Goal: Information Seeking & Learning: Check status

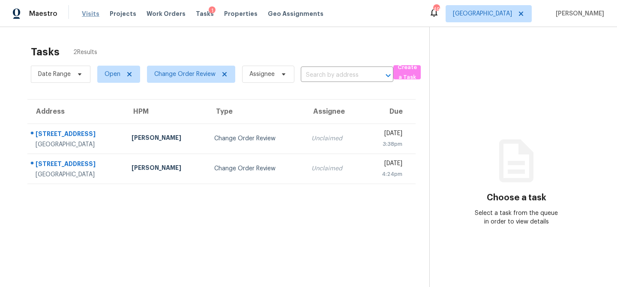
click at [87, 10] on span "Visits" at bounding box center [91, 13] width 18 height 9
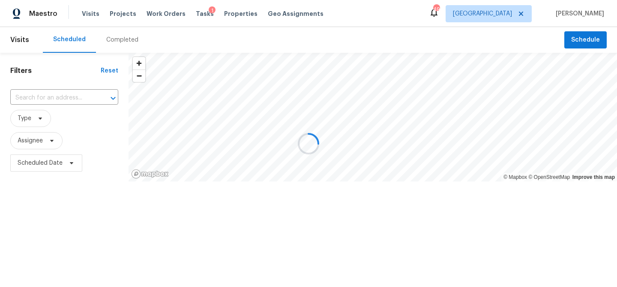
click at [41, 117] on div at bounding box center [308, 143] width 617 height 287
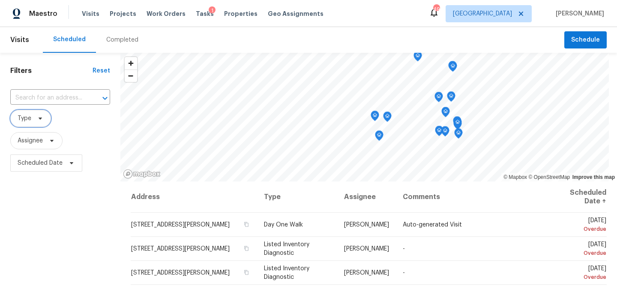
click at [40, 119] on icon at bounding box center [40, 118] width 3 height 2
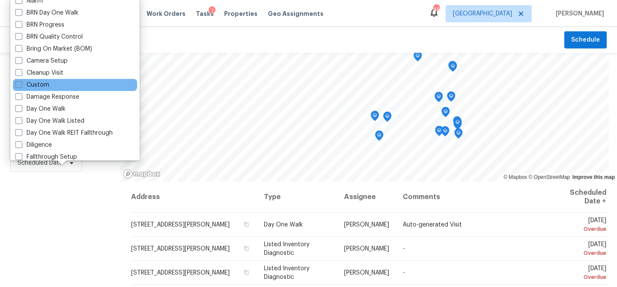
scroll to position [50, 0]
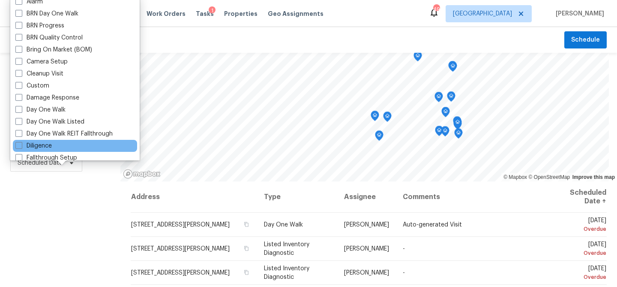
click at [54, 145] on div "Diligence" at bounding box center [75, 146] width 124 height 12
click at [54, 146] on div "Diligence" at bounding box center [75, 146] width 124 height 12
click at [19, 144] on span at bounding box center [18, 145] width 7 height 7
click at [19, 144] on input "Diligence" at bounding box center [18, 144] width 6 height 6
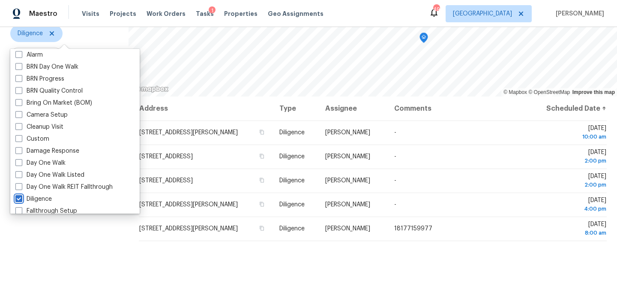
scroll to position [124, 0]
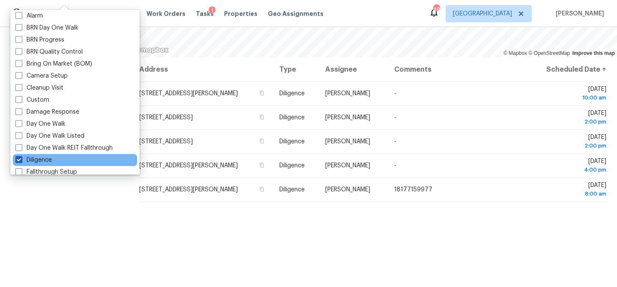
click at [17, 158] on span at bounding box center [18, 159] width 7 height 7
click at [17, 158] on input "Diligence" at bounding box center [18, 159] width 6 height 6
checkbox input "false"
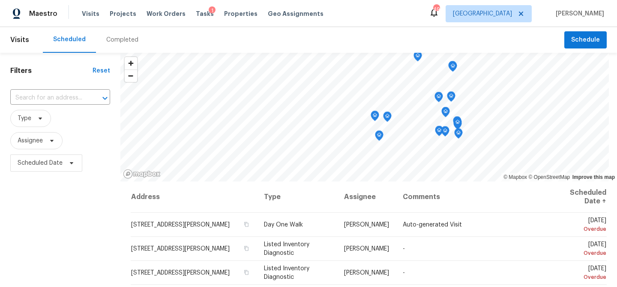
click at [40, 207] on div "Filters Reset ​ Type Assignee Scheduled Date" at bounding box center [60, 232] width 120 height 358
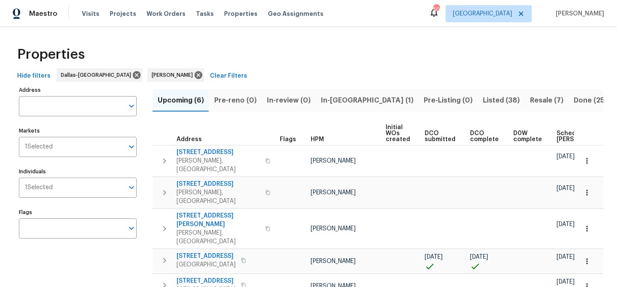
click at [330, 94] on span "In-reno (1)" at bounding box center [367, 100] width 93 height 12
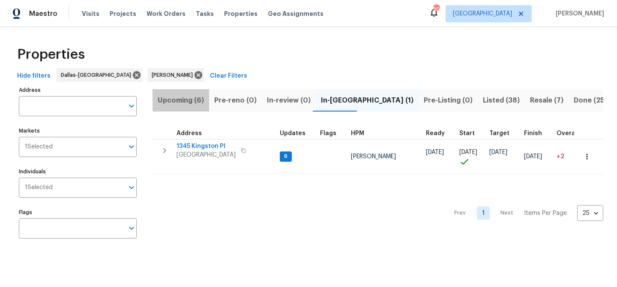
click at [192, 101] on span "Upcoming (6)" at bounding box center [181, 100] width 46 height 12
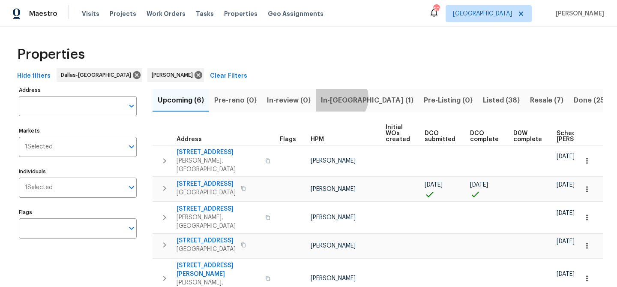
click at [337, 98] on span "In-reno (1)" at bounding box center [367, 100] width 93 height 12
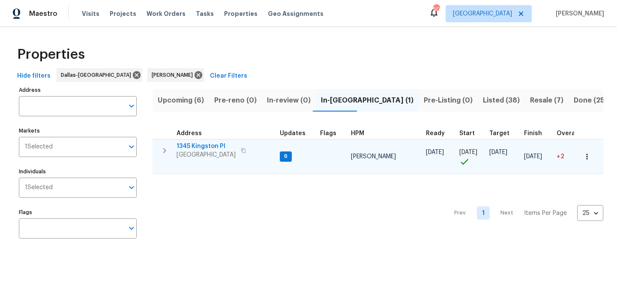
click at [199, 146] on span "1345 Kingston Pl" at bounding box center [206, 146] width 59 height 9
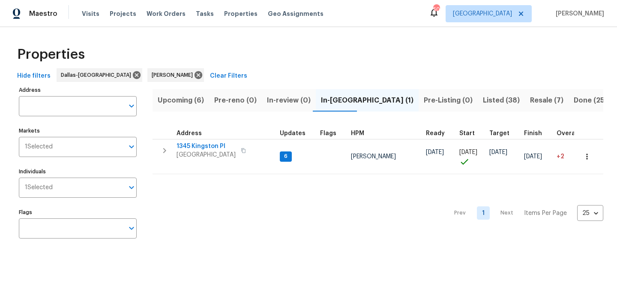
click at [189, 106] on span "Upcoming (6)" at bounding box center [181, 100] width 46 height 12
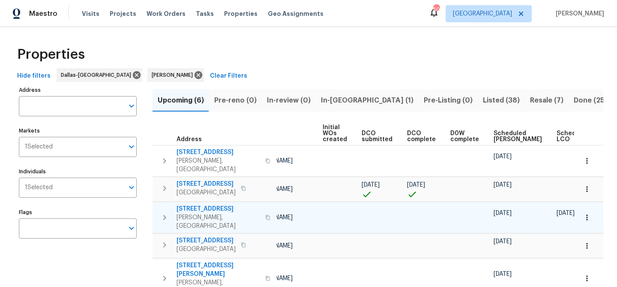
scroll to position [0, 95]
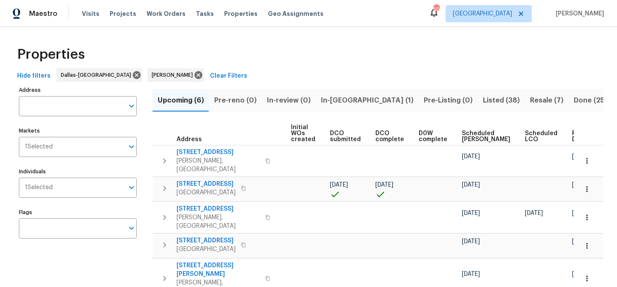
click at [572, 138] on div "Ready Date" at bounding box center [585, 136] width 27 height 12
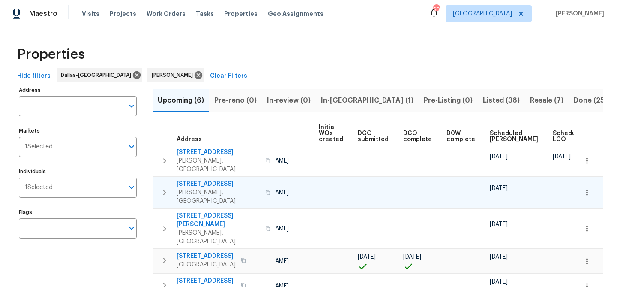
scroll to position [0, 104]
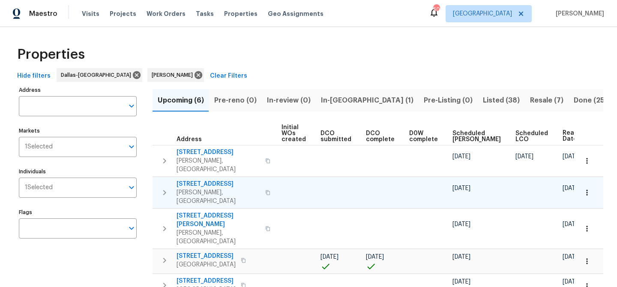
click at [213, 180] on span "8801 Falcon Crest Dr" at bounding box center [219, 184] width 84 height 9
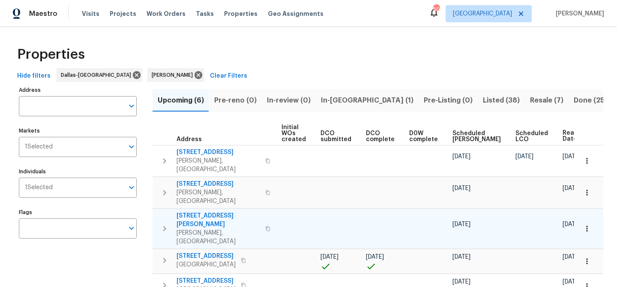
click at [210, 211] on span "240 Priscilla Cir" at bounding box center [219, 219] width 84 height 17
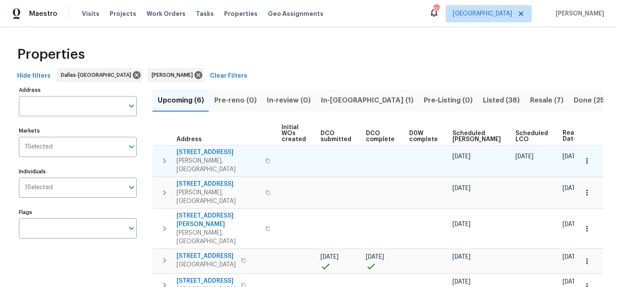
click at [202, 151] on span "203 Westpark Dr S" at bounding box center [219, 152] width 84 height 9
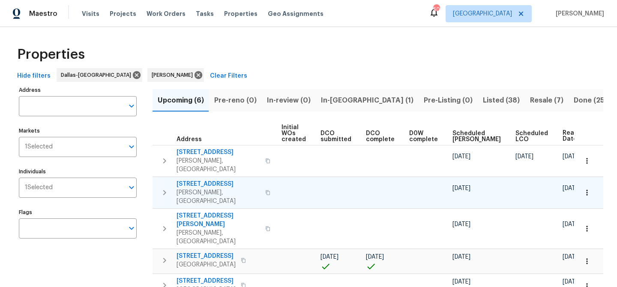
click at [199, 180] on span "8801 Falcon Crest Dr" at bounding box center [219, 184] width 84 height 9
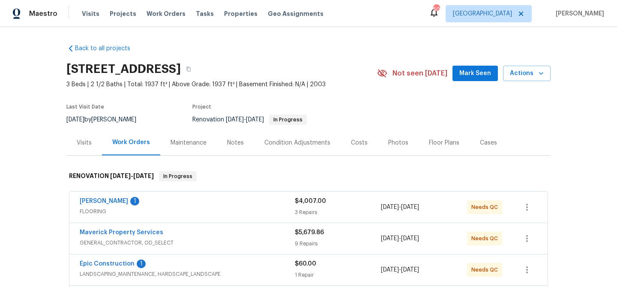
click at [234, 144] on div "Notes" at bounding box center [235, 142] width 17 height 9
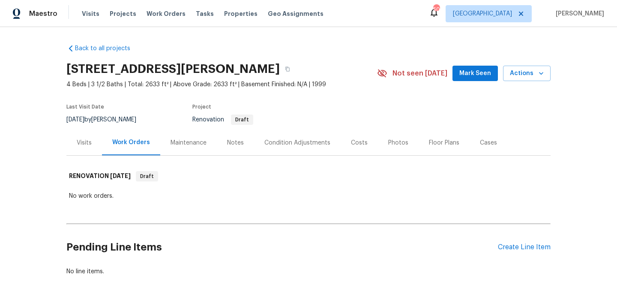
click at [231, 148] on div "Notes" at bounding box center [235, 142] width 37 height 25
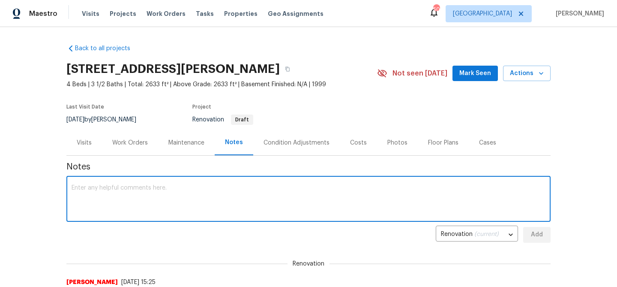
click at [104, 190] on textarea at bounding box center [309, 200] width 474 height 30
type textarea "This is a reno 911. Be sure to follow scope accordingly . Thanks"
click at [539, 237] on span "Add" at bounding box center [537, 234] width 14 height 11
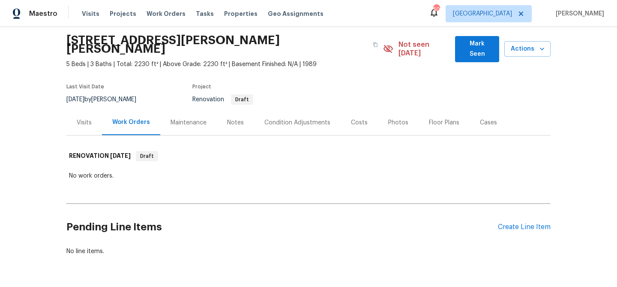
scroll to position [47, 0]
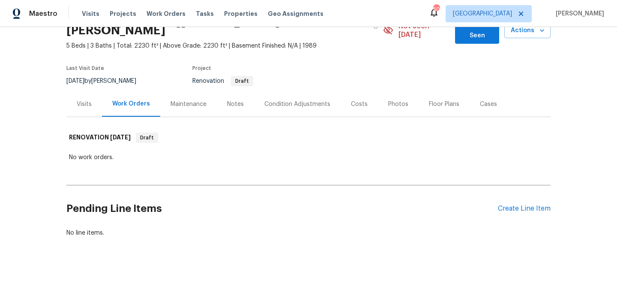
click at [233, 100] on div "Notes" at bounding box center [235, 104] width 17 height 9
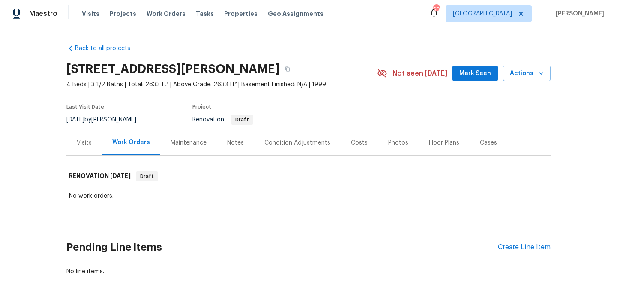
click at [234, 141] on div "Notes" at bounding box center [235, 142] width 17 height 9
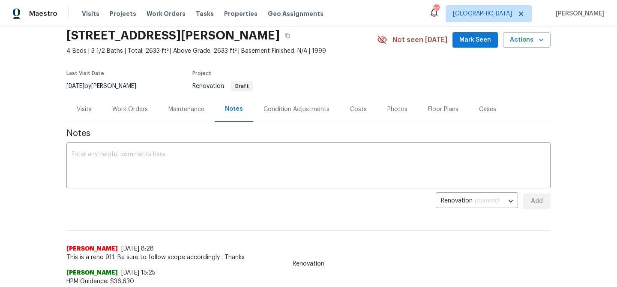
scroll to position [22, 0]
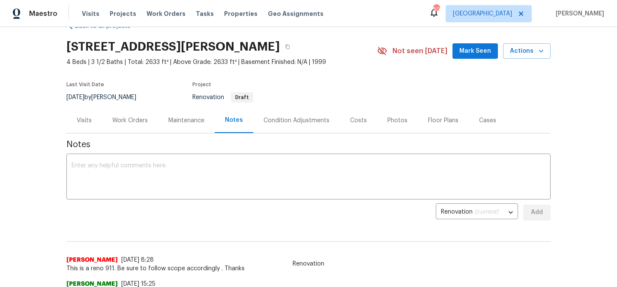
click at [144, 119] on div "Work Orders" at bounding box center [130, 120] width 36 height 9
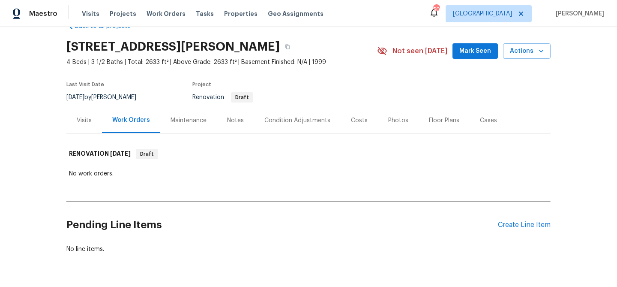
click at [285, 128] on div "Condition Adjustments" at bounding box center [297, 120] width 87 height 25
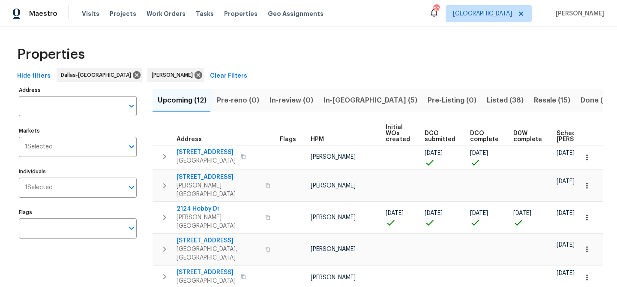
click at [342, 99] on span "In-reno (5)" at bounding box center [371, 100] width 94 height 12
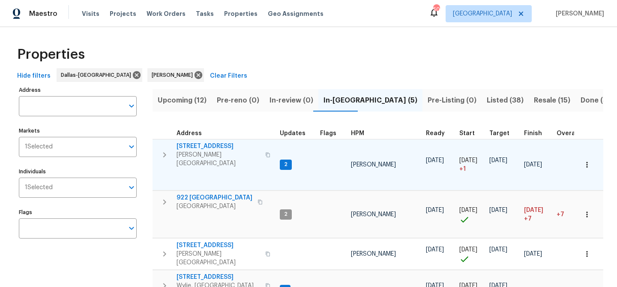
click at [210, 144] on span "309 Cherrywood Trl" at bounding box center [219, 146] width 84 height 9
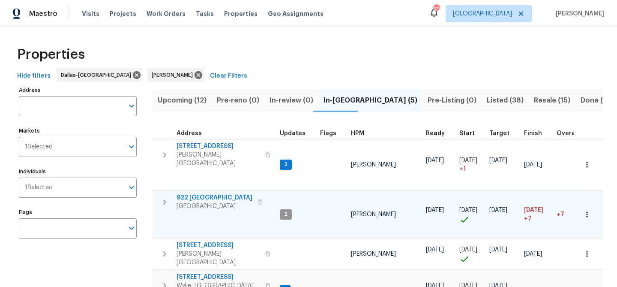
click at [192, 193] on span "922 Laguna Dr" at bounding box center [215, 197] width 76 height 9
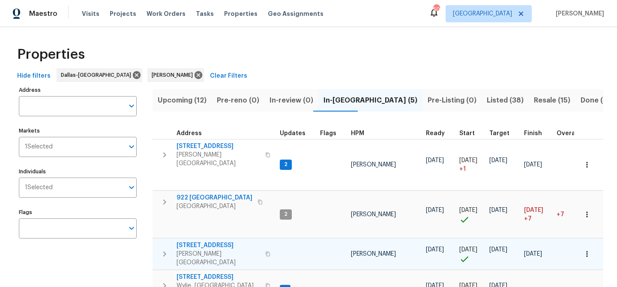
scroll to position [78, 0]
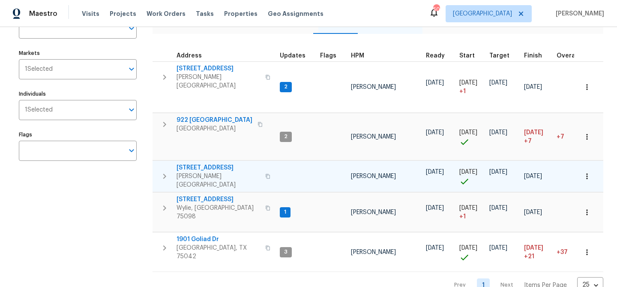
click at [211, 164] on span "9010 Bald Cypress St" at bounding box center [219, 167] width 84 height 9
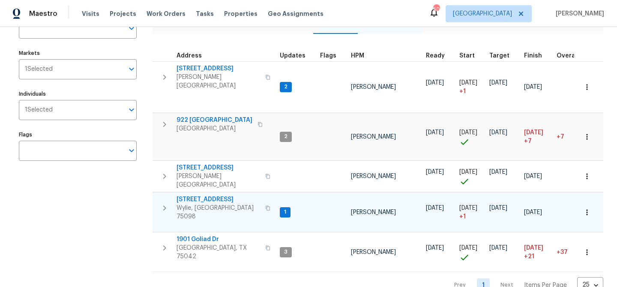
click at [192, 195] on span "2911 Jamestown Dr" at bounding box center [219, 199] width 84 height 9
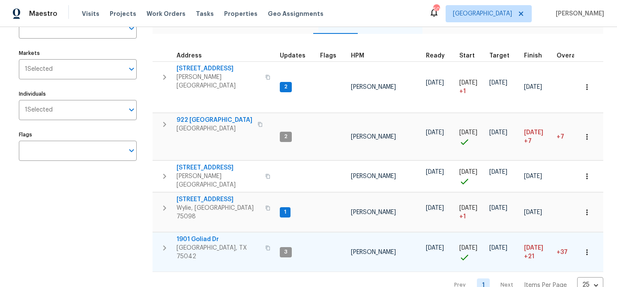
click at [199, 235] on span "1901 Goliad Dr" at bounding box center [219, 239] width 84 height 9
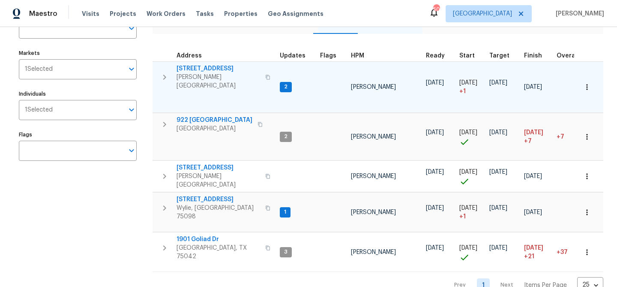
scroll to position [0, 0]
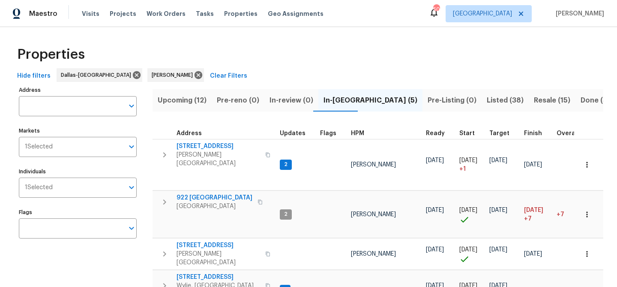
click at [189, 99] on span "Upcoming (12)" at bounding box center [182, 100] width 49 height 12
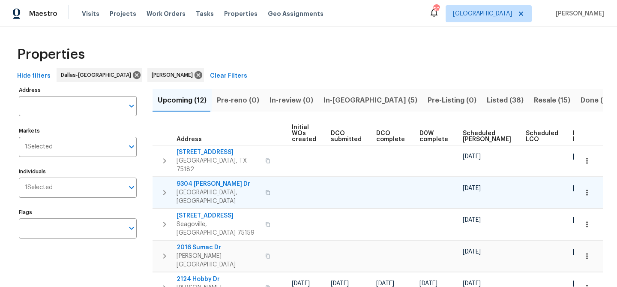
scroll to position [0, 94]
click at [573, 135] on div "Ready Date" at bounding box center [586, 136] width 27 height 12
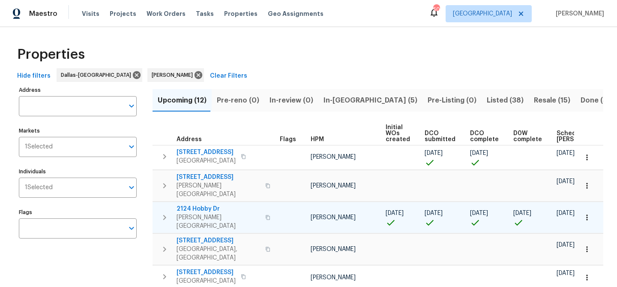
scroll to position [0, 104]
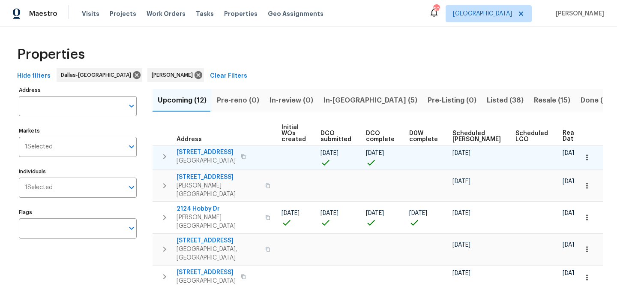
click at [210, 152] on span "721 Saddle Horn Way" at bounding box center [206, 152] width 59 height 9
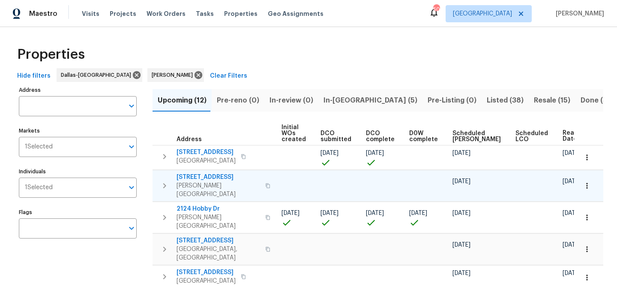
click at [196, 178] on span "2916 Montrose Trl" at bounding box center [219, 177] width 84 height 9
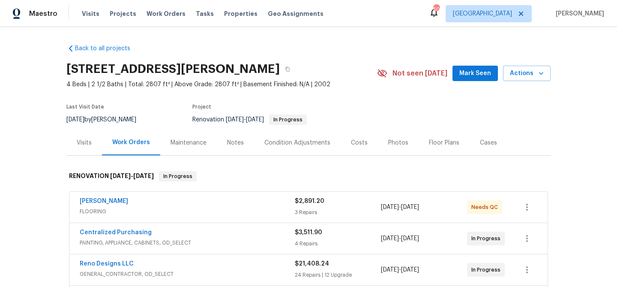
click at [221, 144] on div "Notes" at bounding box center [235, 142] width 37 height 25
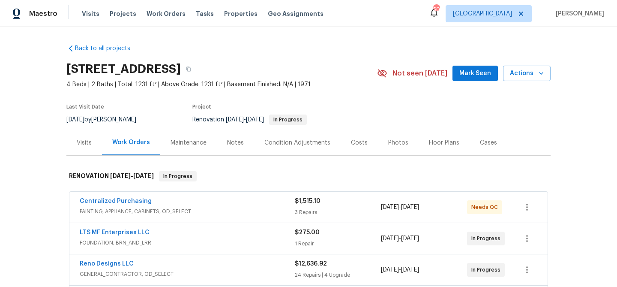
click at [240, 141] on div "Notes" at bounding box center [235, 142] width 17 height 9
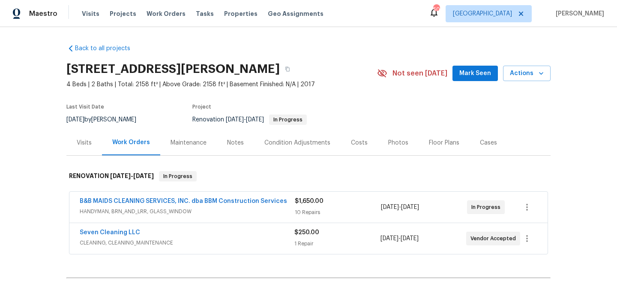
click at [234, 146] on div "Notes" at bounding box center [235, 142] width 17 height 9
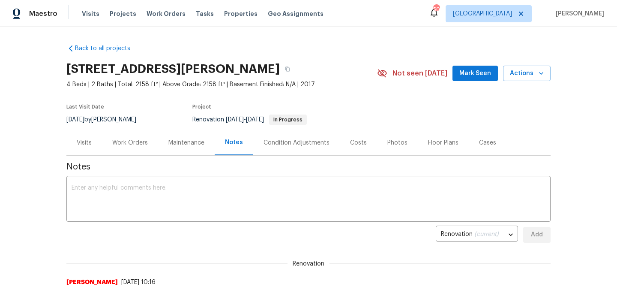
click at [137, 144] on div "Work Orders" at bounding box center [130, 142] width 36 height 9
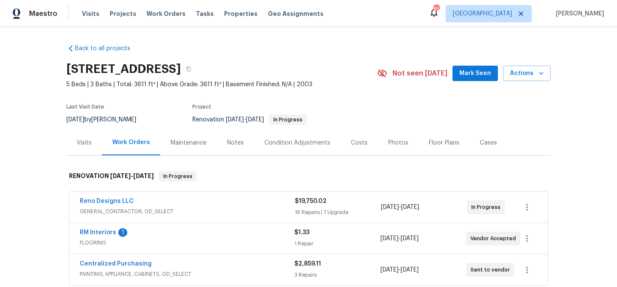
click at [230, 147] on div "Notes" at bounding box center [235, 142] width 37 height 25
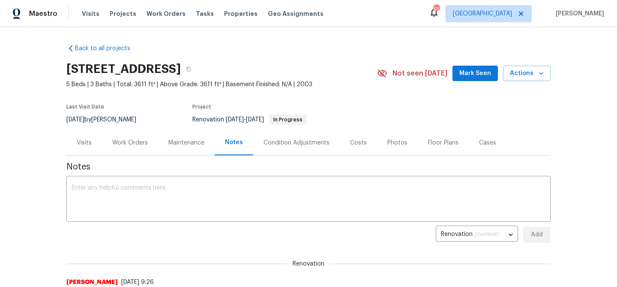
click at [134, 143] on div "Work Orders" at bounding box center [130, 142] width 36 height 9
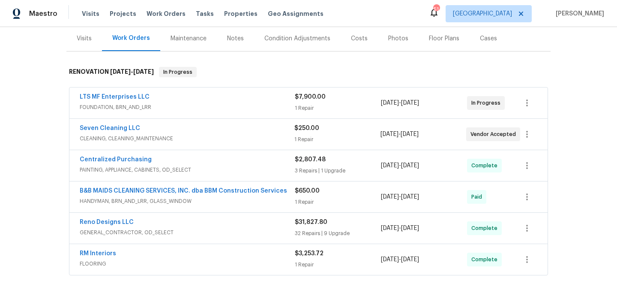
scroll to position [77, 0]
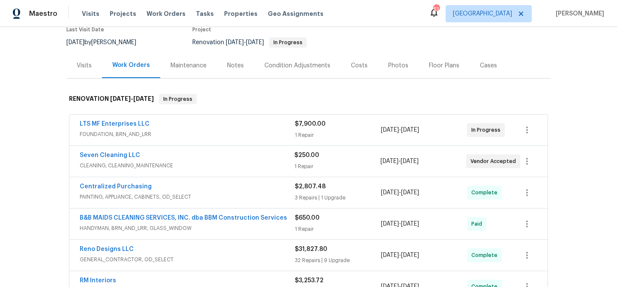
click at [232, 68] on div "Notes" at bounding box center [235, 65] width 17 height 9
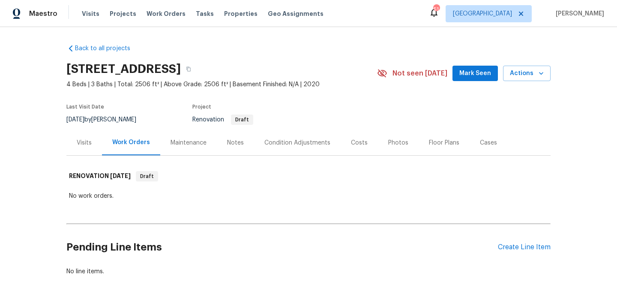
click at [231, 147] on div "Notes" at bounding box center [235, 142] width 37 height 25
click at [231, 142] on div "Notes" at bounding box center [235, 142] width 17 height 9
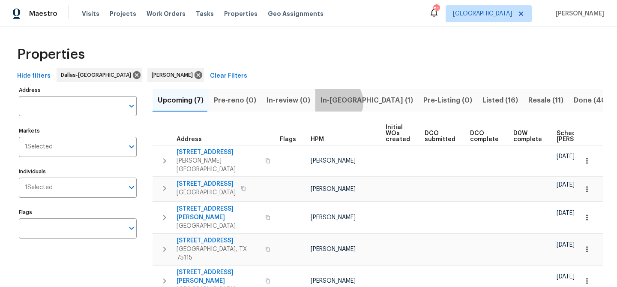
click at [331, 102] on span "In-reno (1)" at bounding box center [367, 100] width 93 height 12
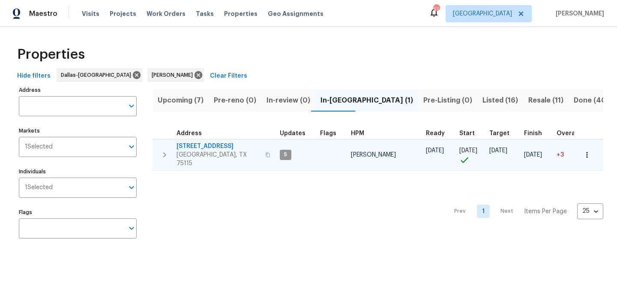
click at [204, 147] on span "1621 Cattail Creek Dr" at bounding box center [219, 146] width 84 height 9
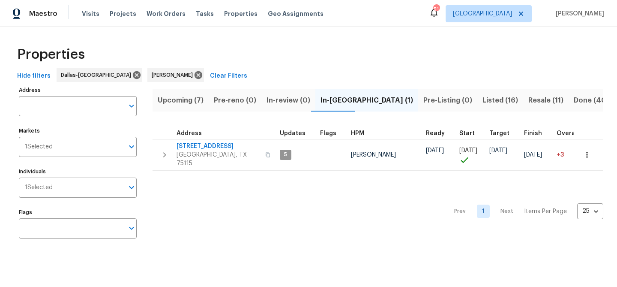
click at [180, 100] on span "Upcoming (7)" at bounding box center [181, 100] width 46 height 12
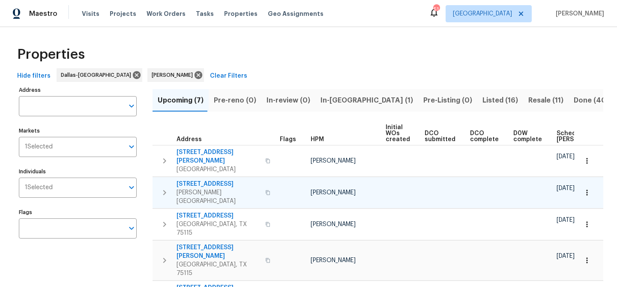
scroll to position [0, 94]
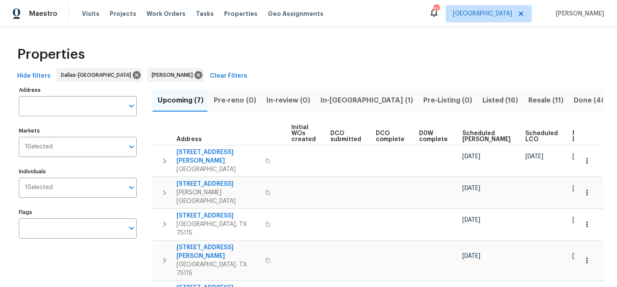
click at [573, 137] on div "Ready Date" at bounding box center [586, 136] width 27 height 12
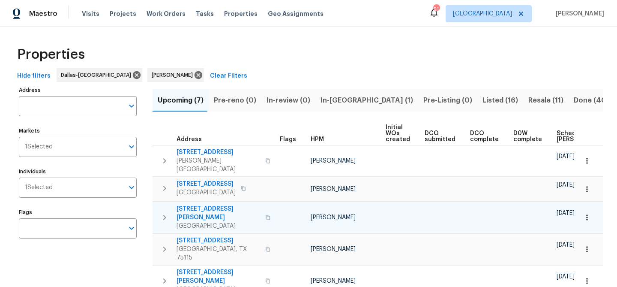
scroll to position [0, 104]
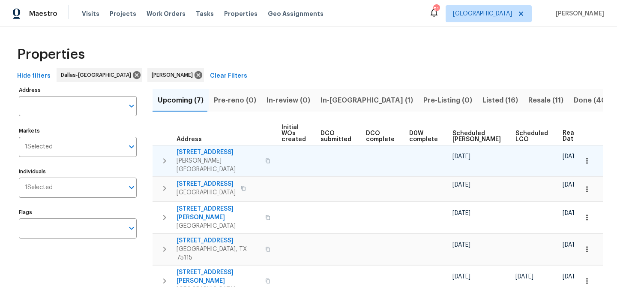
click at [207, 151] on span "251 Green Acres Dr" at bounding box center [219, 152] width 84 height 9
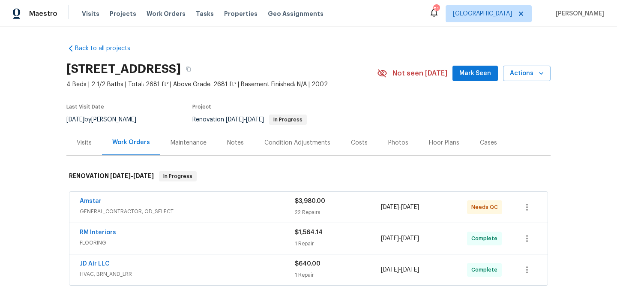
click at [237, 142] on div "Notes" at bounding box center [235, 142] width 17 height 9
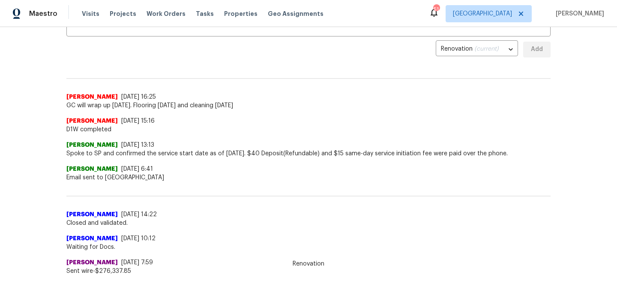
scroll to position [185, 0]
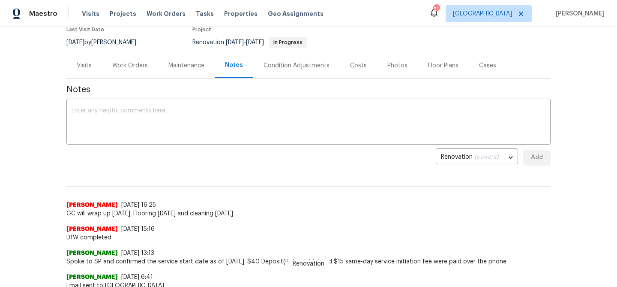
click at [354, 65] on div "Costs" at bounding box center [358, 65] width 17 height 9
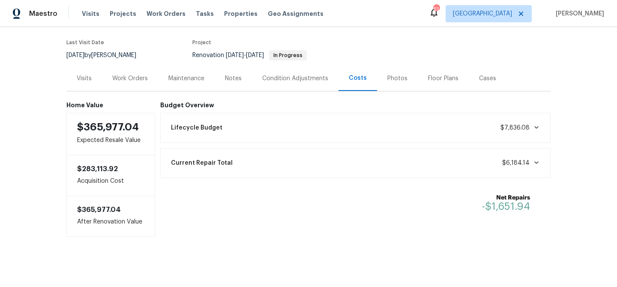
scroll to position [66, 0]
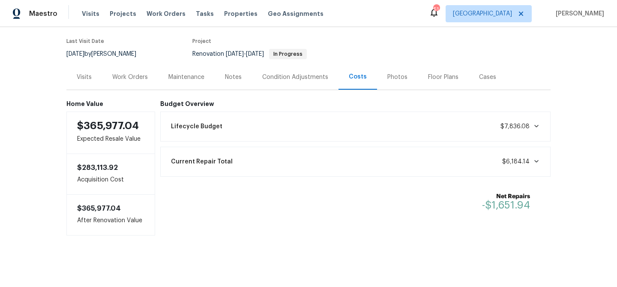
click at [146, 76] on div "Work Orders" at bounding box center [130, 77] width 36 height 9
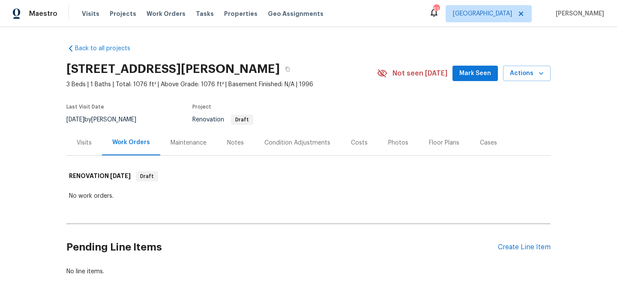
click at [234, 142] on div "Notes" at bounding box center [235, 142] width 17 height 9
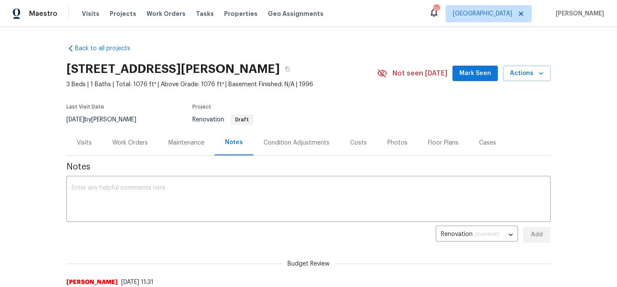
click at [352, 142] on div "Costs" at bounding box center [358, 142] width 17 height 9
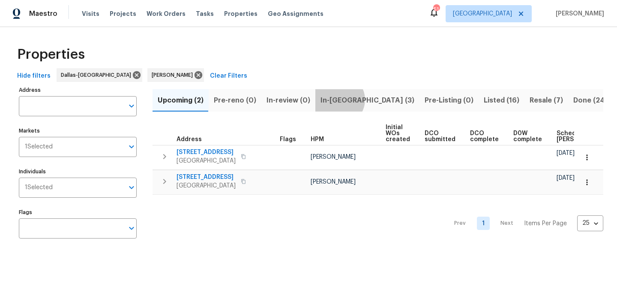
click at [335, 99] on span "In-[GEOGRAPHIC_DATA] (3)" at bounding box center [368, 100] width 94 height 12
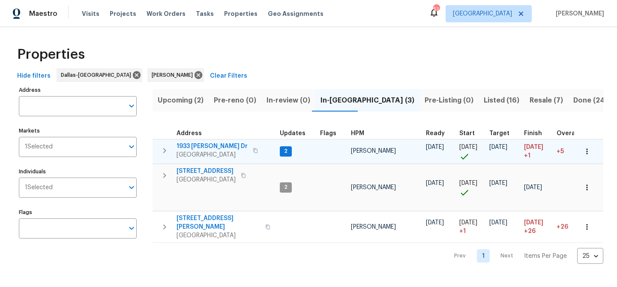
click at [199, 145] on span "1933 [PERSON_NAME] Dr" at bounding box center [212, 146] width 71 height 9
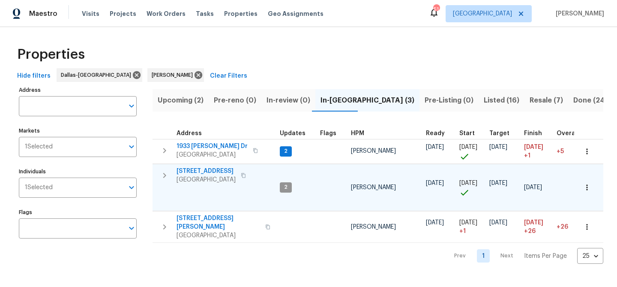
click at [196, 170] on span "[STREET_ADDRESS]" at bounding box center [206, 171] width 59 height 9
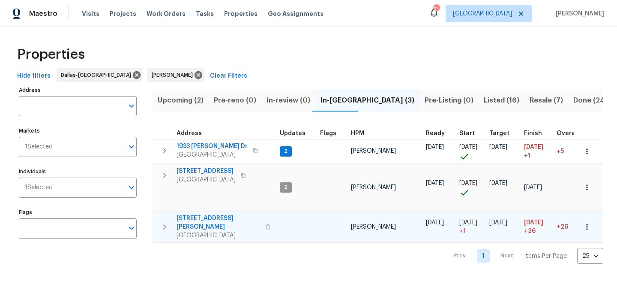
click at [198, 217] on span "[STREET_ADDRESS][PERSON_NAME]" at bounding box center [219, 222] width 84 height 17
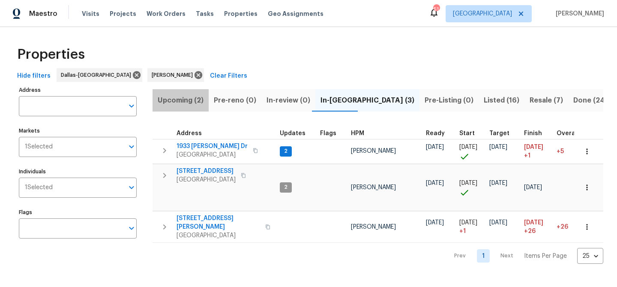
click at [180, 103] on span "Upcoming (2)" at bounding box center [181, 100] width 46 height 12
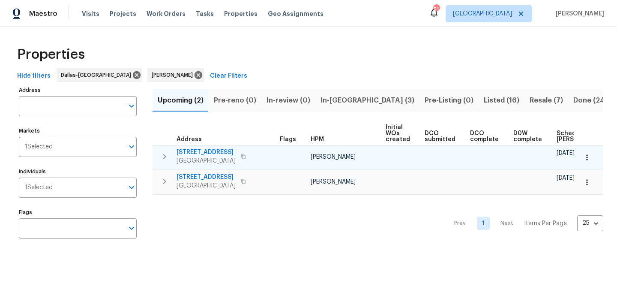
scroll to position [0, 94]
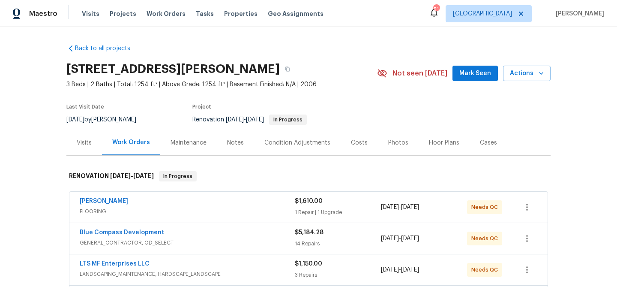
click at [238, 147] on div "Notes" at bounding box center [235, 142] width 37 height 25
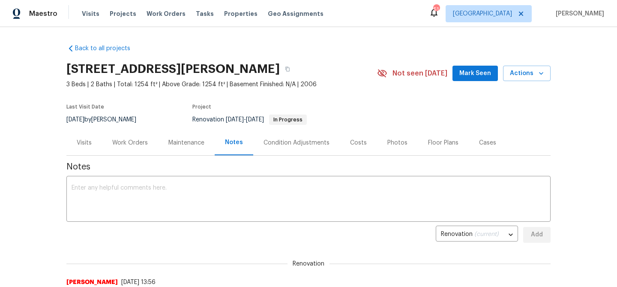
click at [357, 148] on div "Costs" at bounding box center [358, 142] width 37 height 25
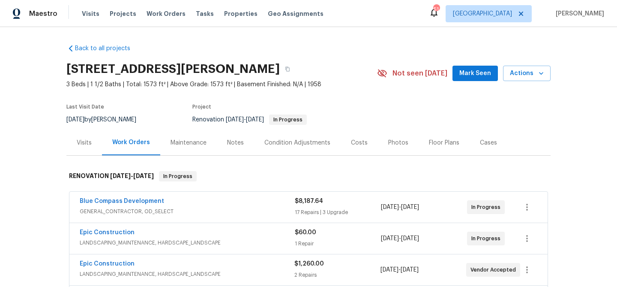
click at [241, 142] on div "Notes" at bounding box center [235, 142] width 17 height 9
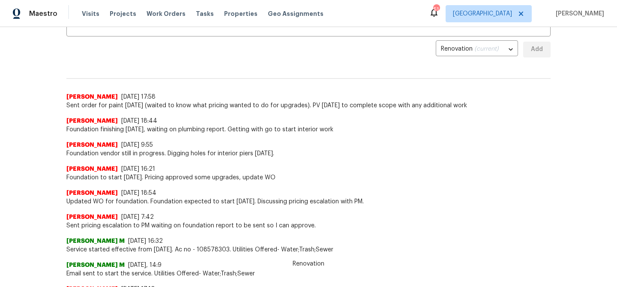
scroll to position [182, 0]
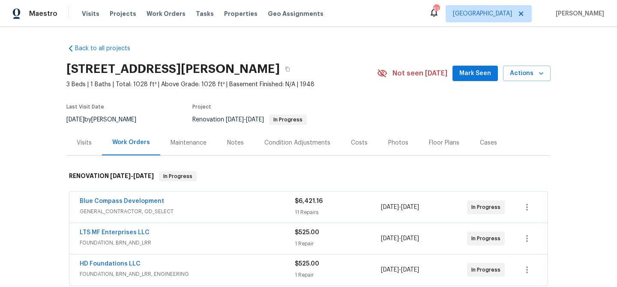
click at [234, 142] on div "Notes" at bounding box center [235, 142] width 17 height 9
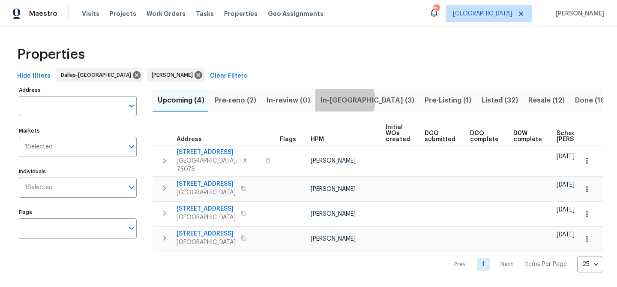
click at [339, 100] on span "In-[GEOGRAPHIC_DATA] (3)" at bounding box center [368, 100] width 94 height 12
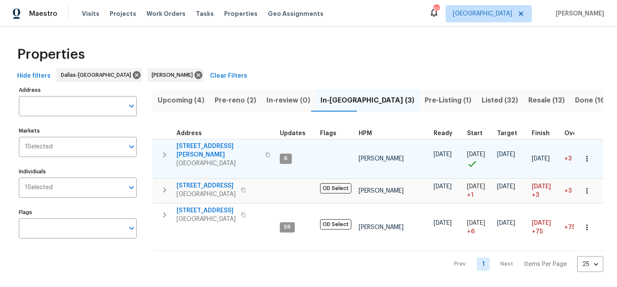
click at [189, 147] on span "[STREET_ADDRESS][PERSON_NAME]" at bounding box center [219, 150] width 84 height 17
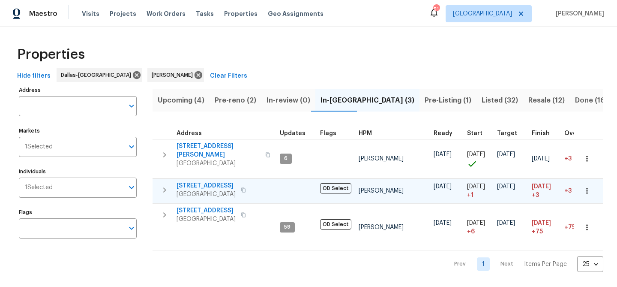
click at [197, 181] on span "[STREET_ADDRESS]" at bounding box center [206, 185] width 59 height 9
click at [224, 102] on span "Pre-reno (2)" at bounding box center [236, 100] width 42 height 12
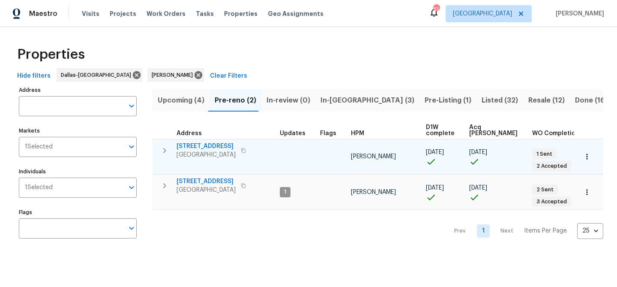
scroll to position [0, 18]
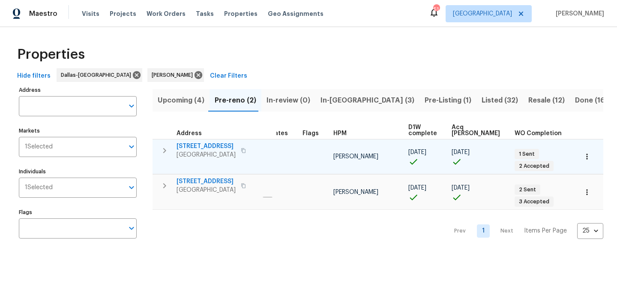
click at [198, 145] on span "[STREET_ADDRESS]" at bounding box center [206, 146] width 59 height 9
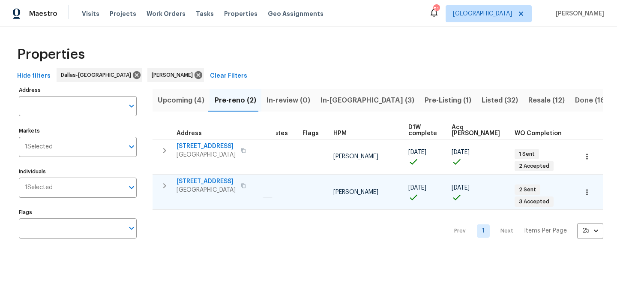
click at [204, 177] on span "[STREET_ADDRESS]" at bounding box center [206, 181] width 59 height 9
click at [191, 98] on span "Upcoming (4)" at bounding box center [181, 100] width 47 height 12
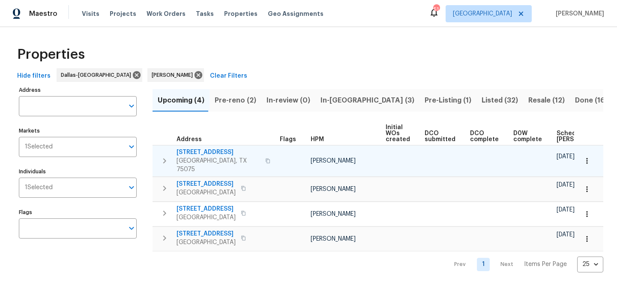
scroll to position [0, 94]
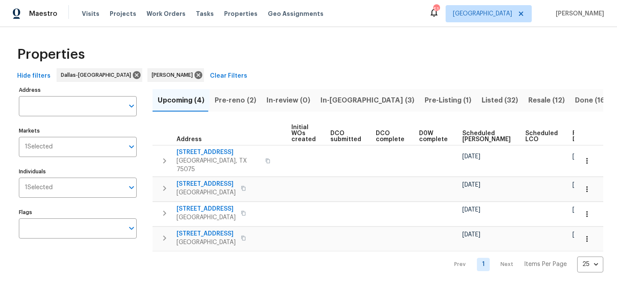
click at [573, 137] on div "Ready Date" at bounding box center [586, 136] width 27 height 12
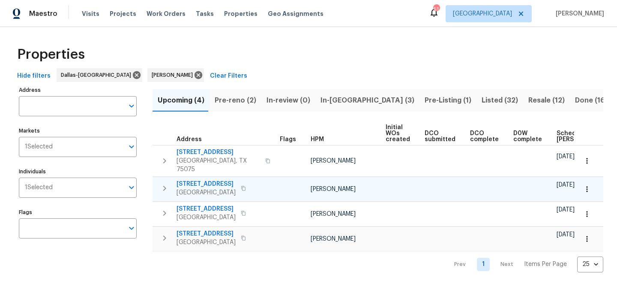
scroll to position [0, 104]
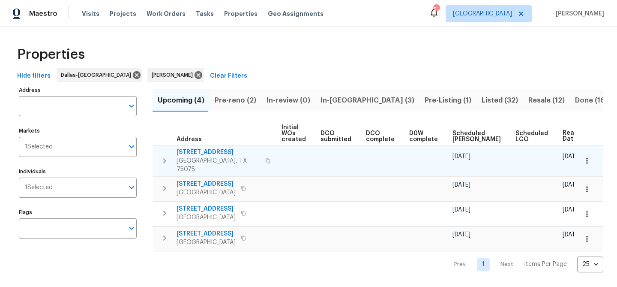
click at [216, 152] on span "[STREET_ADDRESS]" at bounding box center [219, 152] width 84 height 9
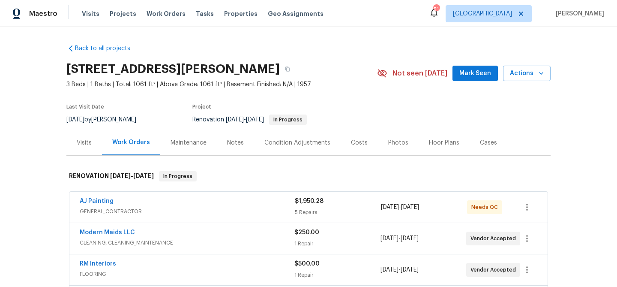
click at [238, 138] on div "Notes" at bounding box center [235, 142] width 37 height 25
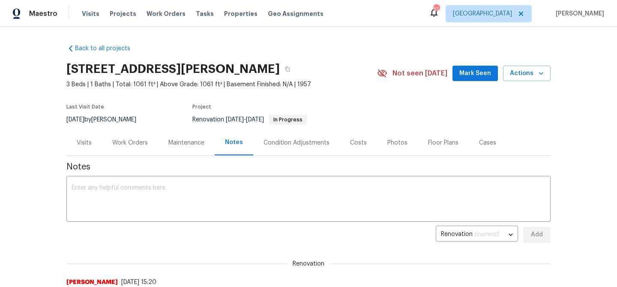
click at [363, 145] on div "Costs" at bounding box center [358, 142] width 17 height 9
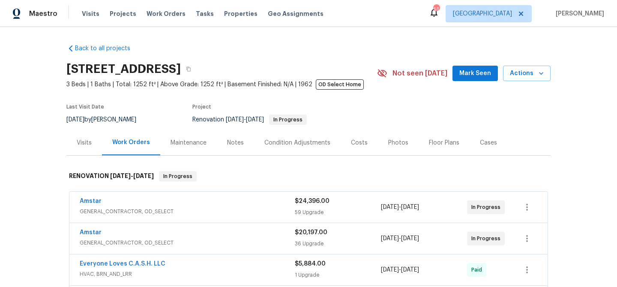
click at [237, 141] on div "Notes" at bounding box center [235, 142] width 17 height 9
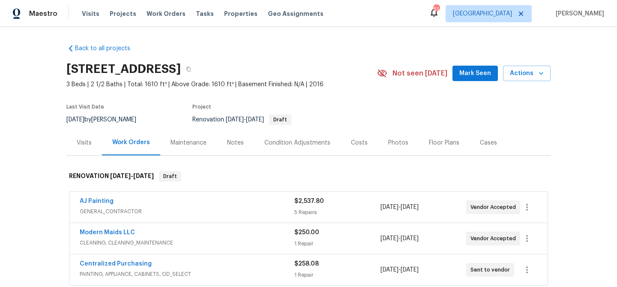
click at [234, 141] on div "Notes" at bounding box center [235, 142] width 17 height 9
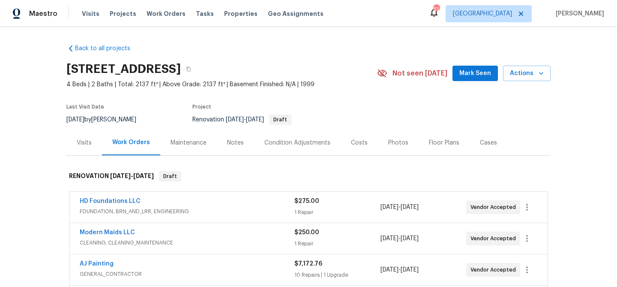
click at [229, 144] on div "Notes" at bounding box center [235, 142] width 17 height 9
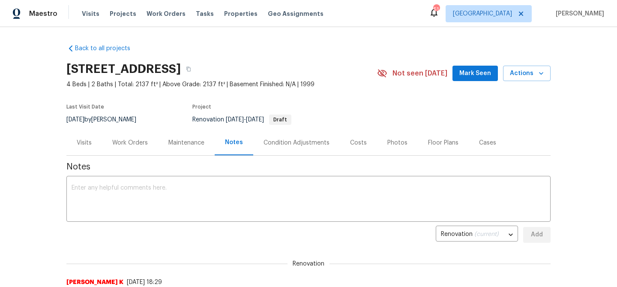
click at [135, 143] on div "Work Orders" at bounding box center [130, 142] width 36 height 9
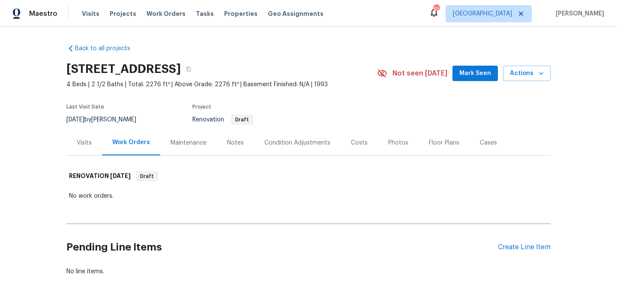
click at [231, 145] on div "Notes" at bounding box center [235, 142] width 17 height 9
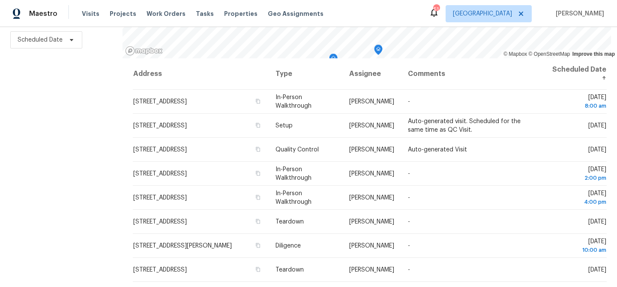
scroll to position [124, 0]
